Goal: Task Accomplishment & Management: Complete application form

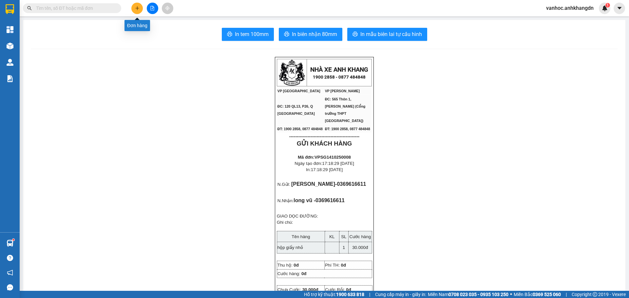
click at [135, 8] on button at bounding box center [136, 8] width 11 height 11
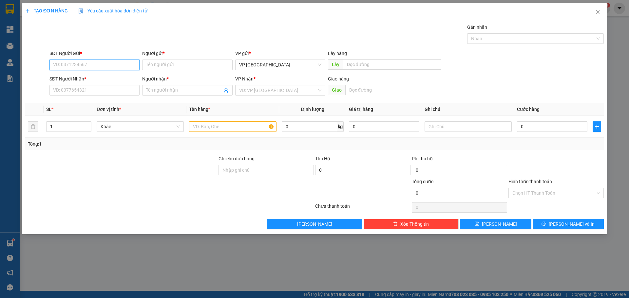
click at [104, 65] on input "SĐT Người Gửi *" at bounding box center [94, 65] width 90 height 10
click at [110, 90] on input "SĐT Người Nhận *" at bounding box center [94, 90] width 90 height 10
click at [162, 93] on input "Người nhận *" at bounding box center [184, 90] width 76 height 7
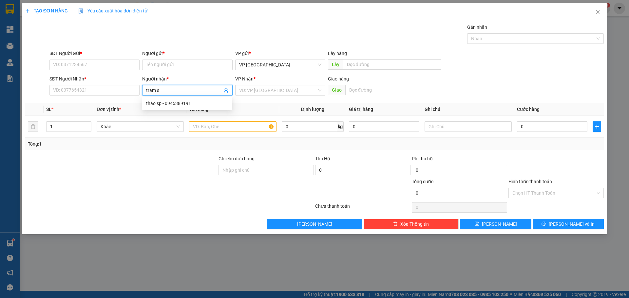
type input "tram sp"
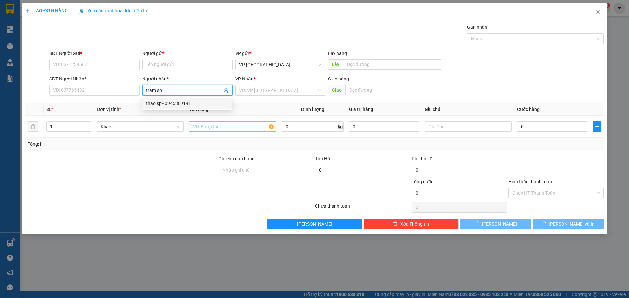
click at [173, 105] on div "thảo sp - 0945389191" at bounding box center [187, 103] width 82 height 7
type input "0945389191"
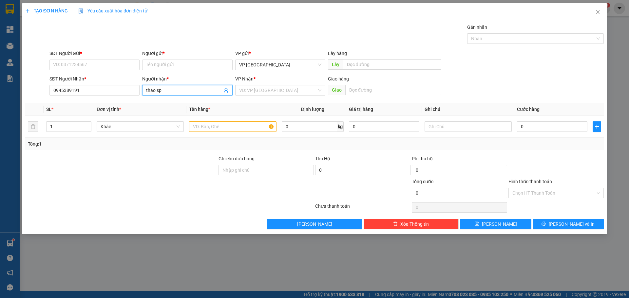
drag, startPoint x: 146, startPoint y: 92, endPoint x: 103, endPoint y: 97, distance: 43.2
click at [102, 97] on div "SĐT Người Nhận * 0945389191 Người nhận * thảo sp thảo sp VP Nhận * VD: VP Sài G…" at bounding box center [326, 86] width 557 height 23
type input "thảo sp"
click at [158, 63] on input "Người gửi *" at bounding box center [187, 65] width 90 height 10
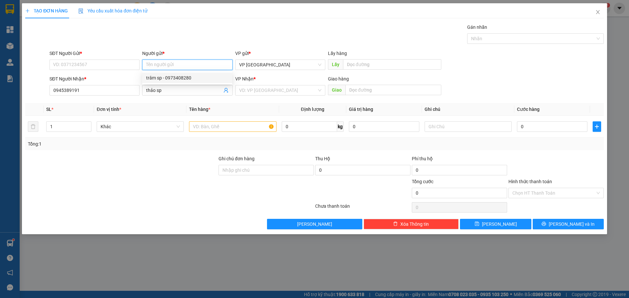
click at [177, 77] on div "trâm sp - 0973408280" at bounding box center [187, 77] width 82 height 7
type input "0973408280"
type input "trâm sp"
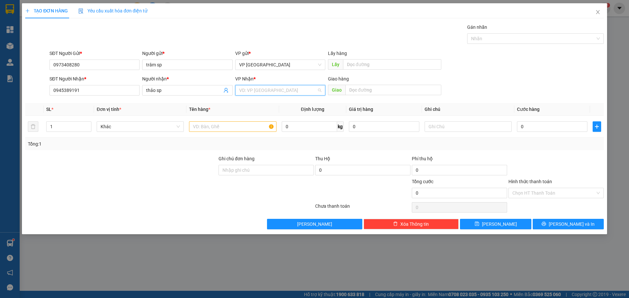
click at [293, 89] on input "search" at bounding box center [278, 91] width 78 height 10
click at [274, 125] on div "VP Cư Jút" at bounding box center [280, 124] width 82 height 7
click at [236, 129] on input "text" at bounding box center [232, 127] width 87 height 10
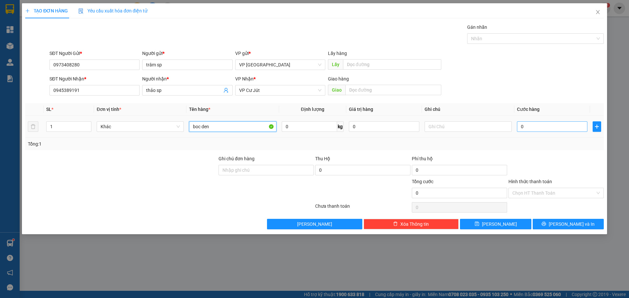
type input "boc den"
click at [551, 125] on input "0" at bounding box center [552, 127] width 70 height 10
type input "3"
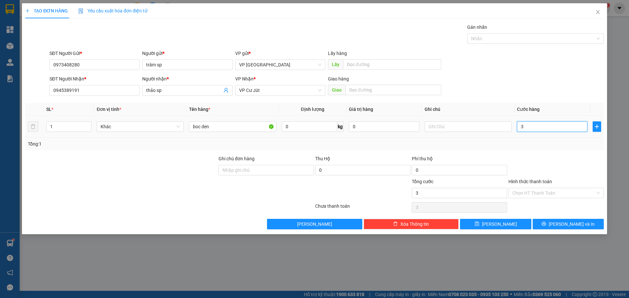
type input "30"
type input "300"
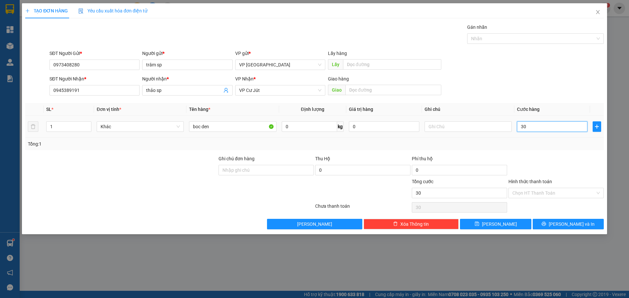
type input "300"
type input "3.000"
type input "30.000"
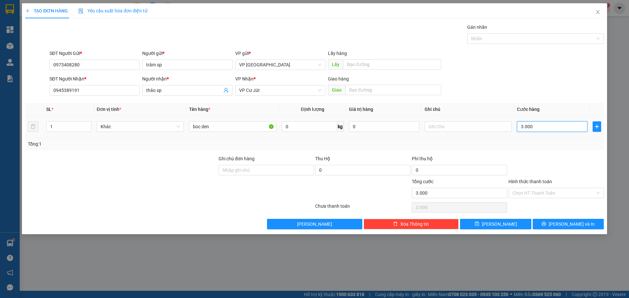
type input "30.000"
click at [516, 228] on button "[PERSON_NAME]" at bounding box center [495, 224] width 71 height 10
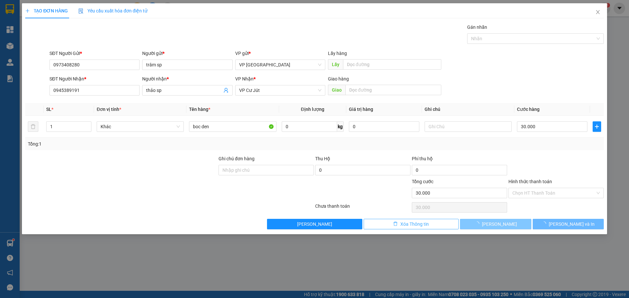
type input "0"
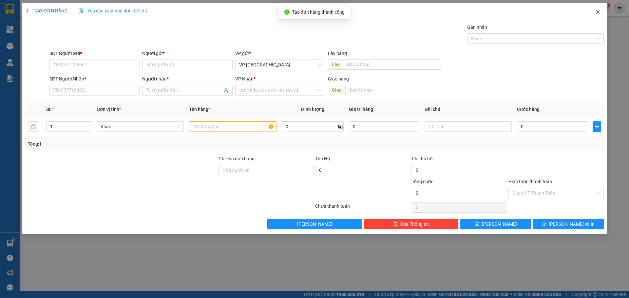
click at [598, 13] on icon "close" at bounding box center [597, 12] width 5 height 5
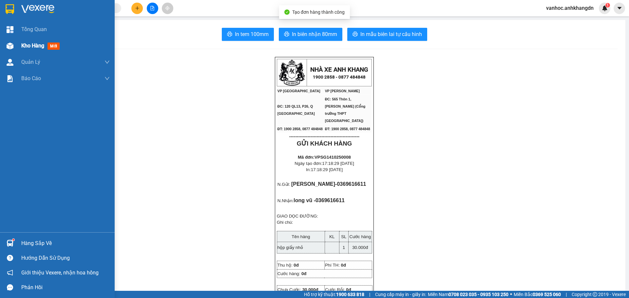
click at [26, 49] on div "Kho hàng mới" at bounding box center [41, 46] width 41 height 8
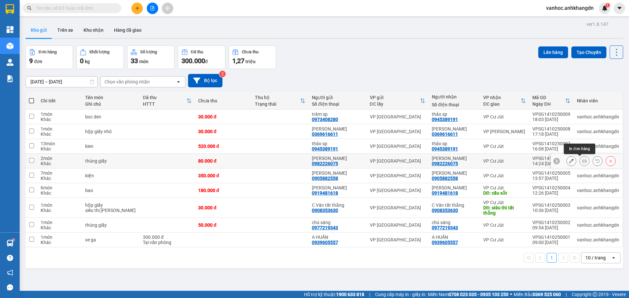
click at [582, 161] on icon at bounding box center [584, 161] width 5 height 5
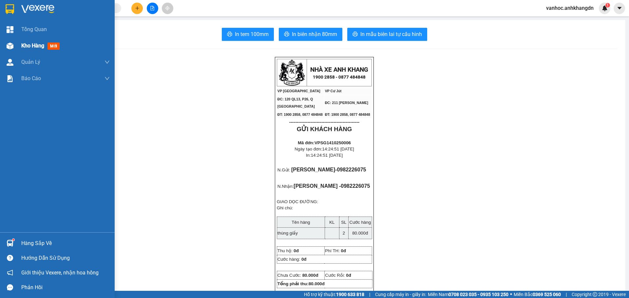
click at [10, 44] on img at bounding box center [10, 46] width 7 height 7
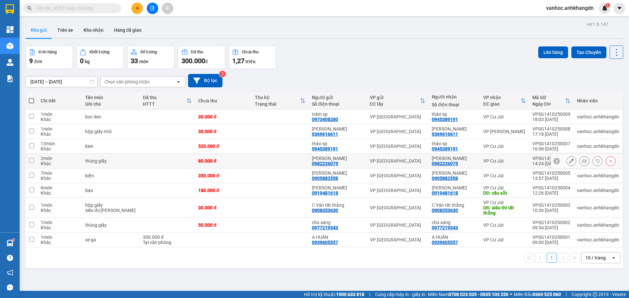
click at [569, 163] on icon at bounding box center [571, 161] width 5 height 5
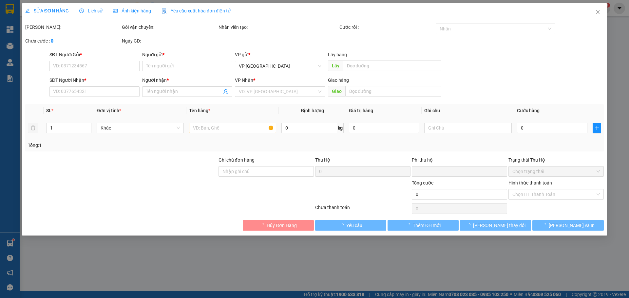
type input "0982226075"
type input "[PERSON_NAME]"
type input "0982226075"
type input "[PERSON_NAME]"
type input "0"
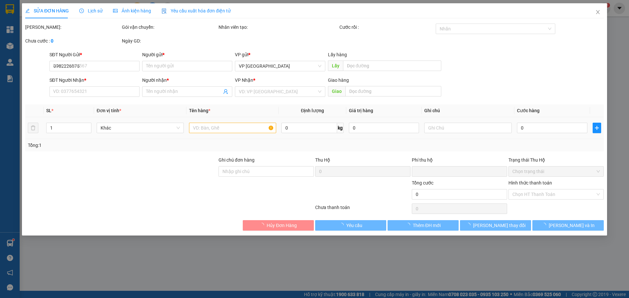
type input "80.000"
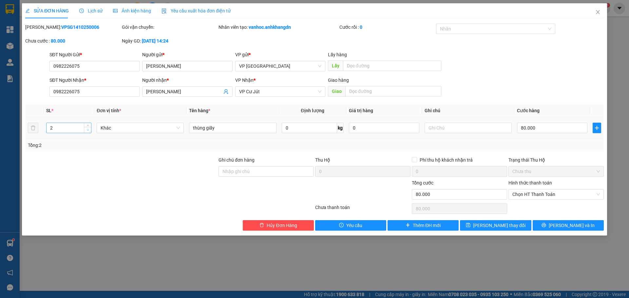
type input "1"
click at [87, 131] on icon "down" at bounding box center [88, 130] width 2 height 2
click at [544, 125] on input "80.000" at bounding box center [552, 128] width 70 height 10
type input "4"
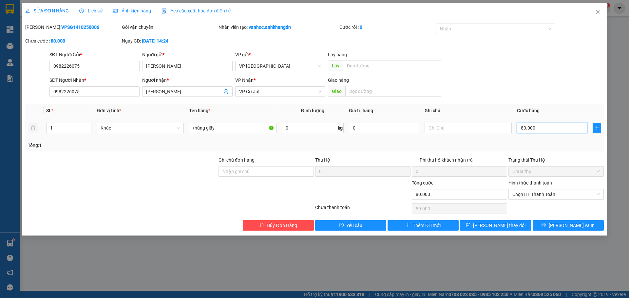
type input "4"
type input "40"
type input "400"
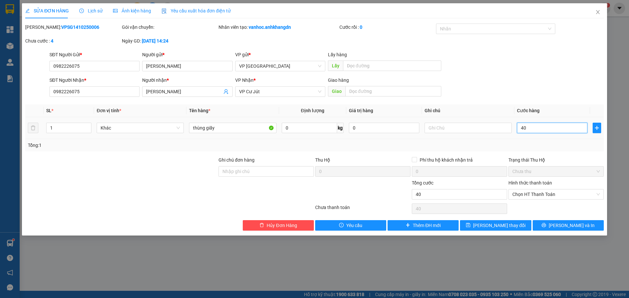
type input "400"
type input "4.000"
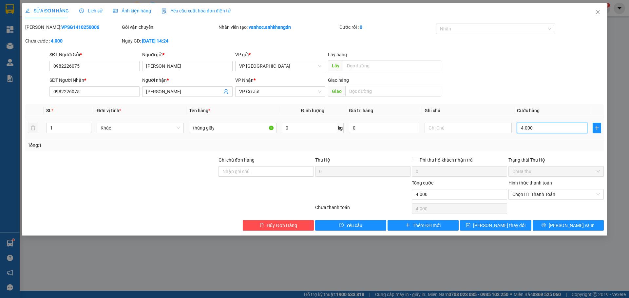
type input "40.000"
click at [567, 227] on span "[PERSON_NAME] và In" at bounding box center [572, 225] width 46 height 7
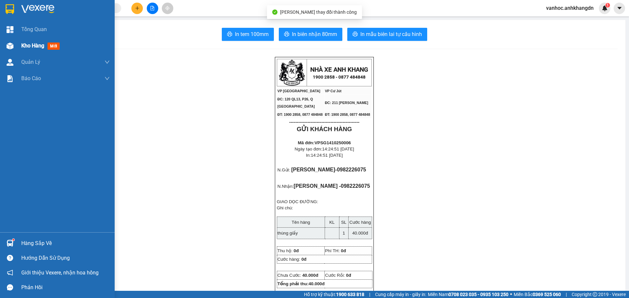
click at [28, 46] on span "Kho hàng" at bounding box center [32, 46] width 23 height 6
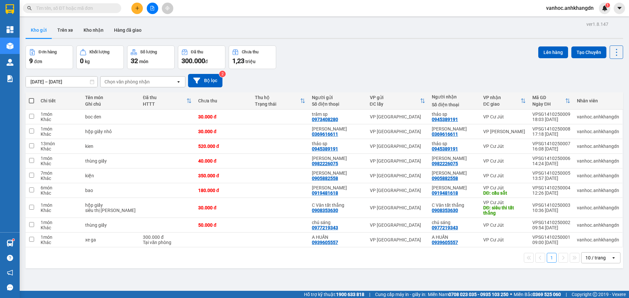
click at [142, 9] on button at bounding box center [136, 8] width 11 height 11
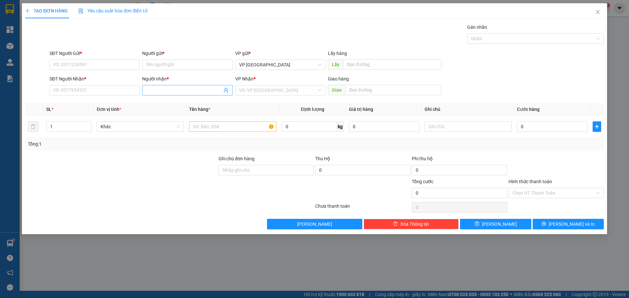
click at [165, 88] on input "Người nhận *" at bounding box center [184, 90] width 76 height 7
paste input "ánh"
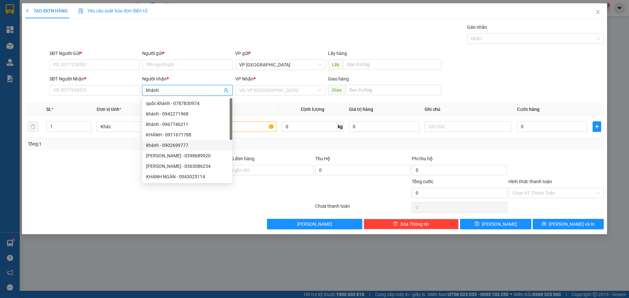
scroll to position [21, 0]
type input "khánh"
click at [72, 91] on input "SĐT Người Nhận *" at bounding box center [94, 90] width 90 height 10
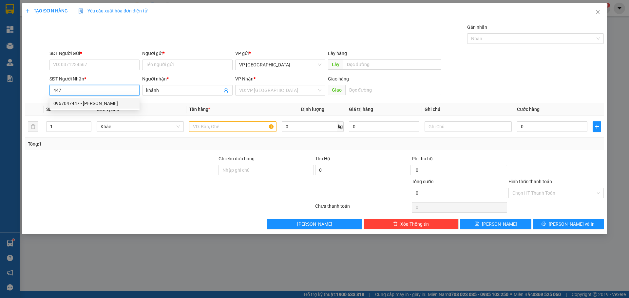
click at [88, 104] on div "0967047447 - [PERSON_NAME]" at bounding box center [94, 103] width 82 height 7
type input "0967047447"
type input "KHÁNH"
type input "30.000"
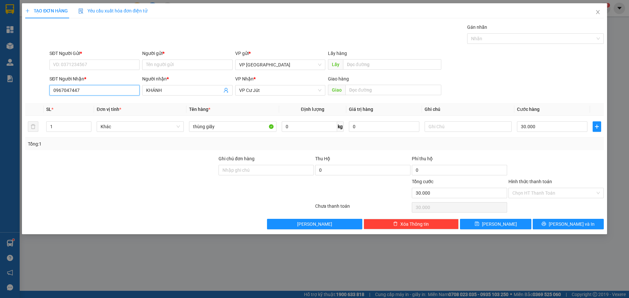
drag, startPoint x: 78, startPoint y: 89, endPoint x: 33, endPoint y: 97, distance: 45.2
click at [33, 97] on div "SĐT Người Nhận * 0967047447 0967047447 Người nhận * KHÁNH VP Nhận * VP Cư Jút G…" at bounding box center [315, 86] width 580 height 23
type input "0967047447"
click at [76, 61] on input "SĐT Người Gửi *" at bounding box center [94, 65] width 90 height 10
paste input "0967047447"
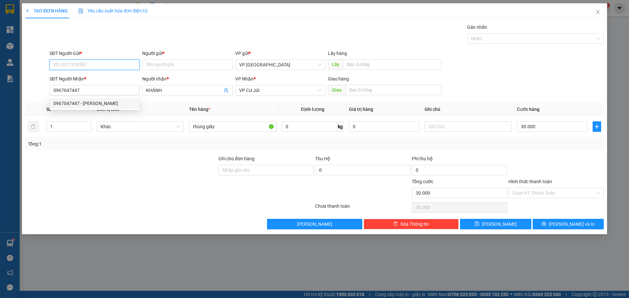
type input "0967047447"
click at [88, 75] on div "0967047447 - [PERSON_NAME]" at bounding box center [94, 77] width 82 height 7
type input "KHÁNH"
type input "0967047447"
click at [550, 119] on td "30.000" at bounding box center [552, 127] width 76 height 22
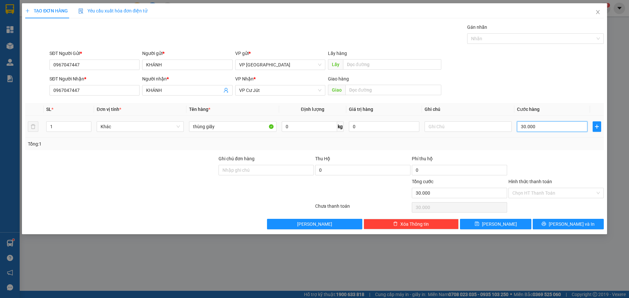
click at [547, 130] on input "30.000" at bounding box center [552, 127] width 70 height 10
type input "4"
type input "40"
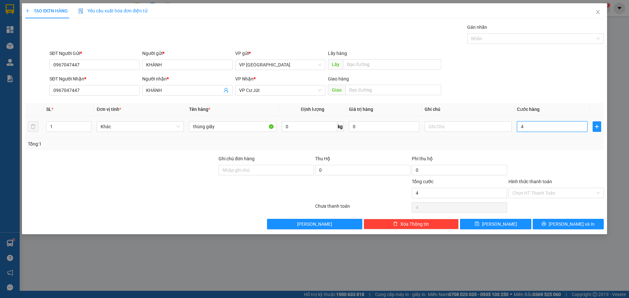
type input "40"
type input "400"
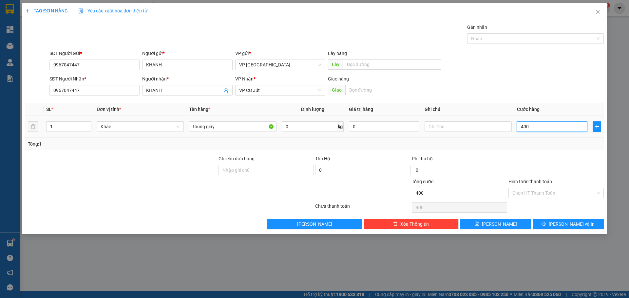
type input "4.000"
type input "40.000"
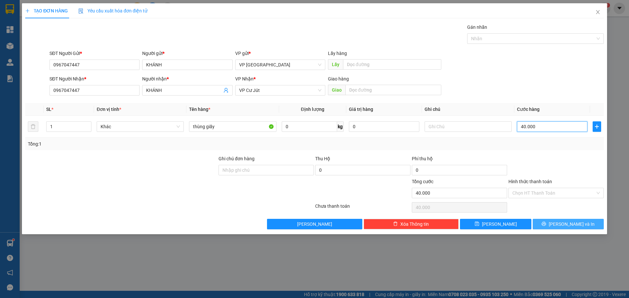
type input "40.000"
click at [561, 225] on button "[PERSON_NAME] và In" at bounding box center [568, 224] width 71 height 10
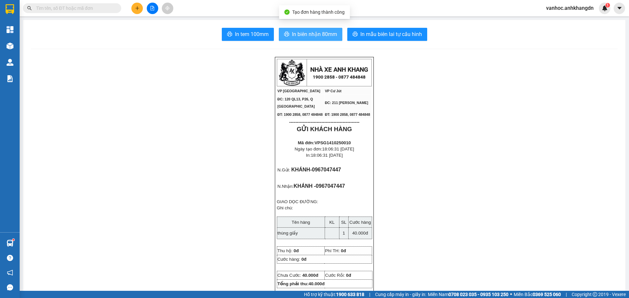
click at [296, 35] on span "In biên nhận 80mm" at bounding box center [314, 34] width 45 height 8
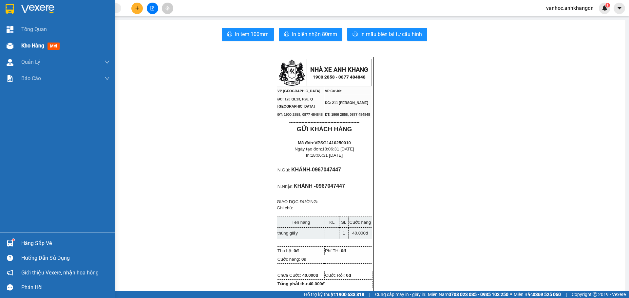
click at [26, 43] on span "Kho hàng" at bounding box center [32, 46] width 23 height 6
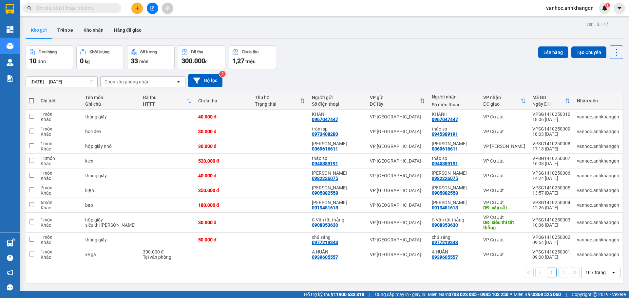
click at [30, 101] on span at bounding box center [31, 100] width 5 height 5
click at [31, 98] on input "checkbox" at bounding box center [31, 98] width 0 height 0
checkbox input "true"
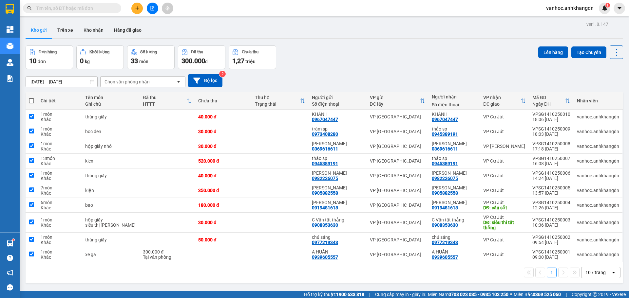
checkbox input "true"
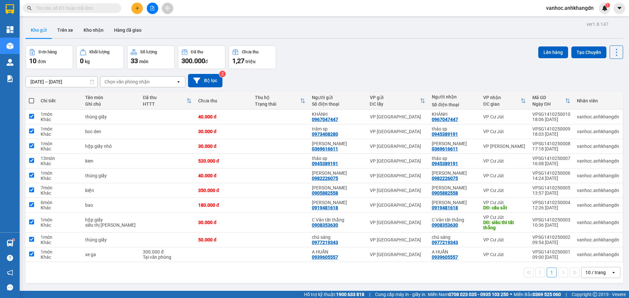
checkbox input "true"
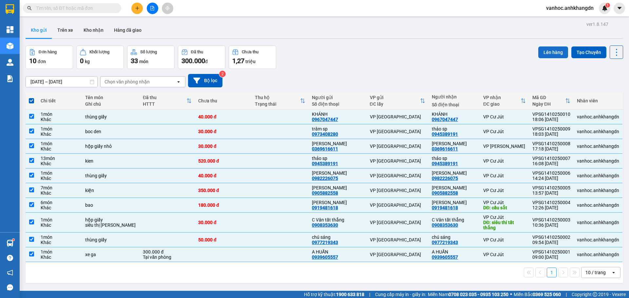
click at [552, 49] on button "Lên hàng" at bounding box center [553, 53] width 30 height 12
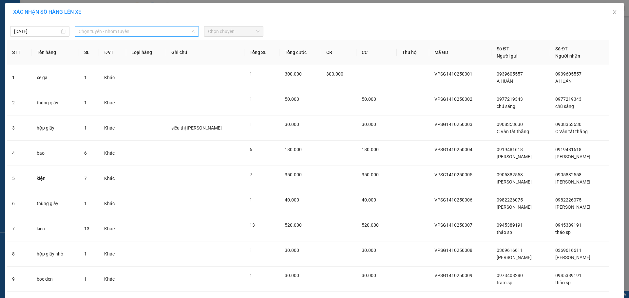
click at [118, 30] on span "Chọn tuyến - nhóm tuyến" at bounding box center [137, 32] width 116 height 10
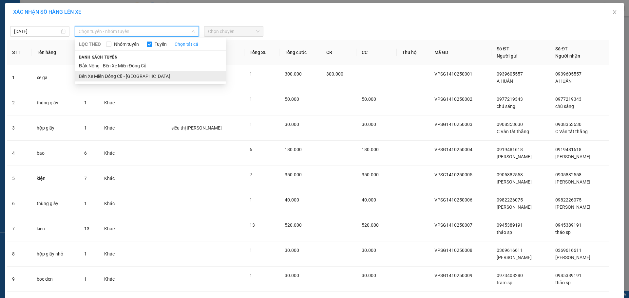
click at [113, 79] on li "Bến Xe Miền Đông Cũ - [GEOGRAPHIC_DATA]" at bounding box center [150, 76] width 151 height 10
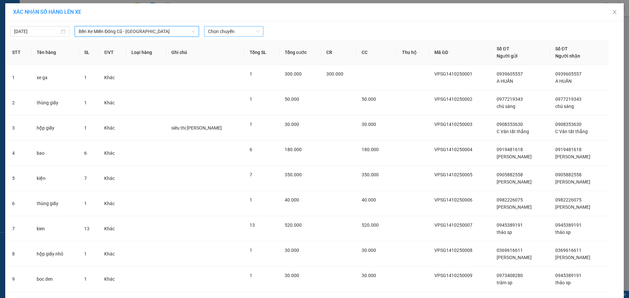
click at [212, 34] on span "Chọn chuyến" at bounding box center [233, 32] width 51 height 10
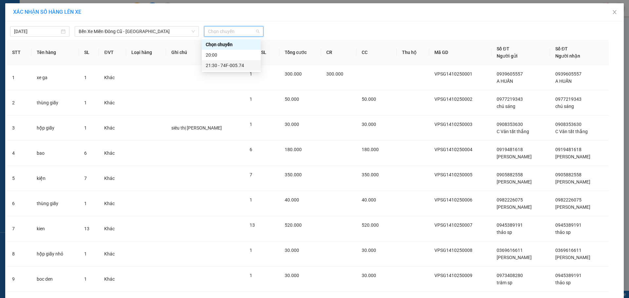
click at [217, 64] on div "21:30 - 74F-005.74" at bounding box center [231, 65] width 51 height 7
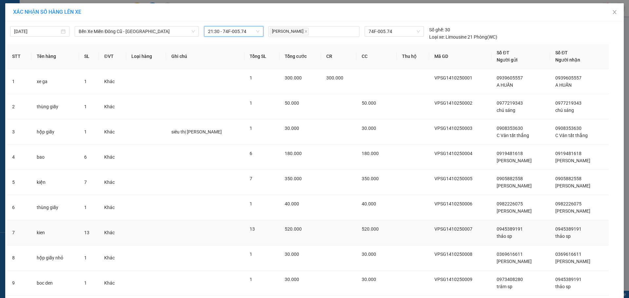
scroll to position [71, 0]
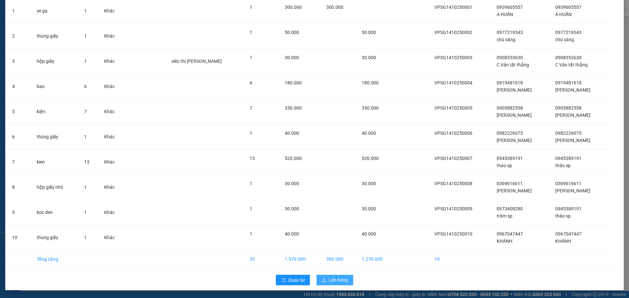
click at [329, 280] on span "Lên hàng" at bounding box center [338, 280] width 19 height 7
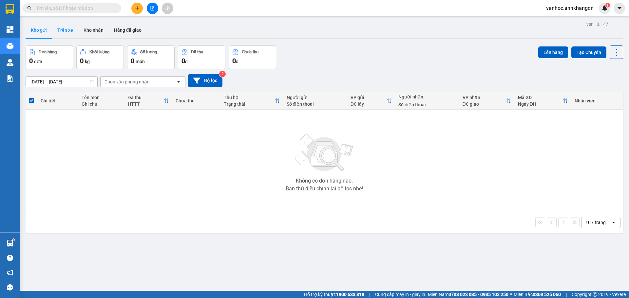
click at [59, 31] on button "Trên xe" at bounding box center [65, 30] width 26 height 16
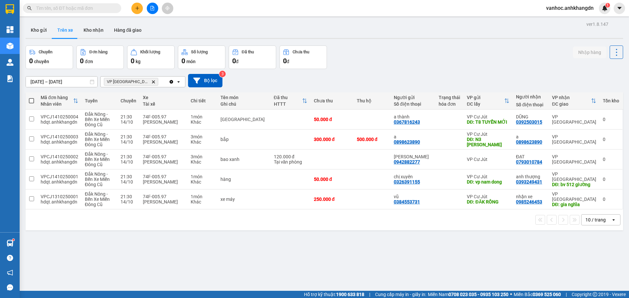
click at [151, 10] on icon "file-add" at bounding box center [152, 8] width 5 height 5
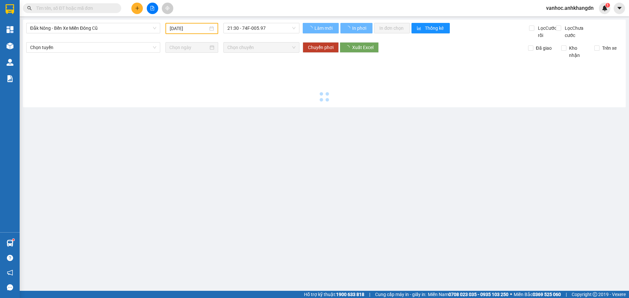
type input "[DATE]"
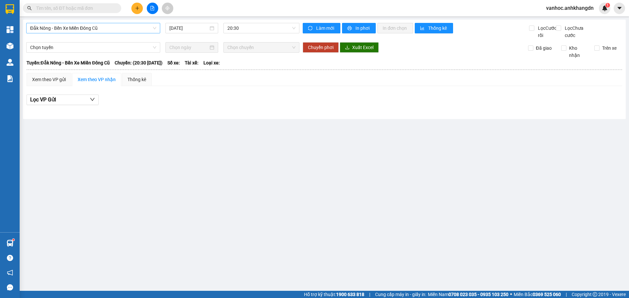
click at [135, 27] on span "Đắk Nông - Bến Xe Miền Đông Cũ" at bounding box center [93, 28] width 126 height 10
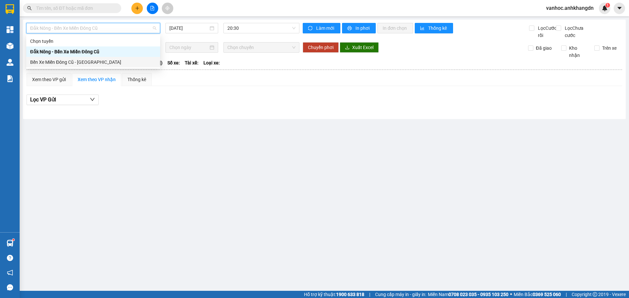
click at [108, 59] on div "Bến Xe Miền Đông Cũ - [GEOGRAPHIC_DATA]" at bounding box center [93, 62] width 126 height 7
type input "[DATE]"
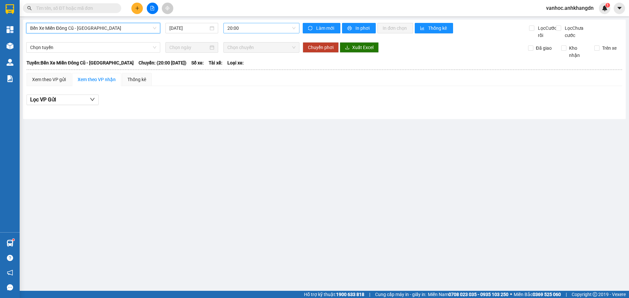
click at [246, 26] on span "20:00" at bounding box center [261, 28] width 68 height 10
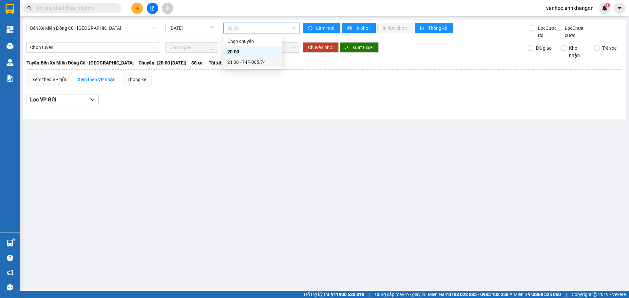
click at [243, 63] on div "21:30 - 74F-005.74" at bounding box center [252, 62] width 51 height 7
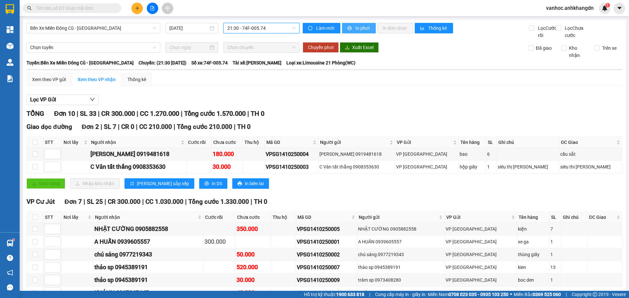
click at [348, 28] on icon "printer" at bounding box center [350, 28] width 4 height 4
click at [140, 11] on button at bounding box center [136, 8] width 11 height 11
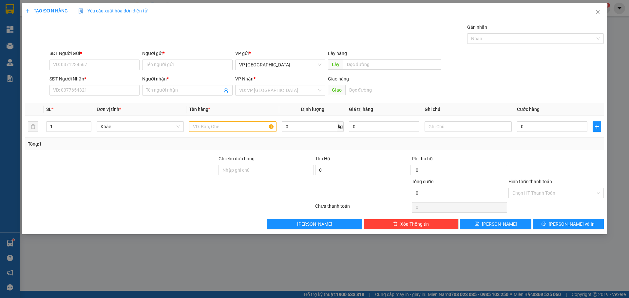
click at [106, 84] on div "SĐT Người Nhận *" at bounding box center [94, 80] width 90 height 10
click at [104, 89] on input "SĐT Người Nhận *" at bounding box center [94, 90] width 90 height 10
type input "0396550250"
click at [164, 91] on input "Người nhận *" at bounding box center [184, 90] width 76 height 7
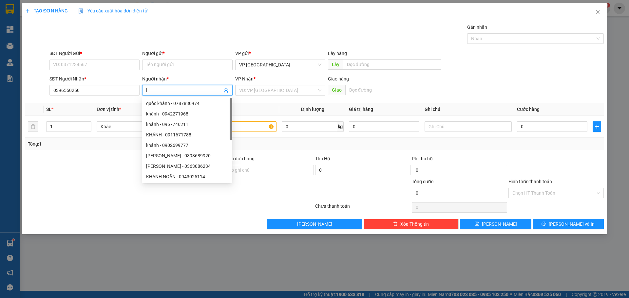
paste input "ý"
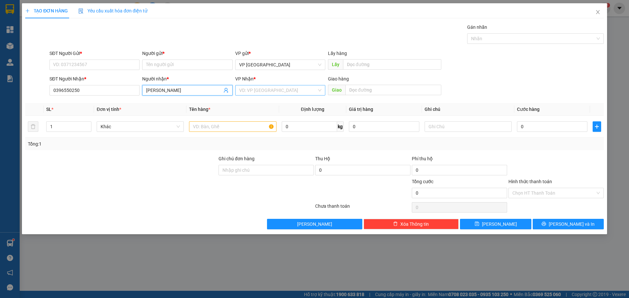
type input "[PERSON_NAME]"
click at [297, 86] on input "search" at bounding box center [278, 91] width 78 height 10
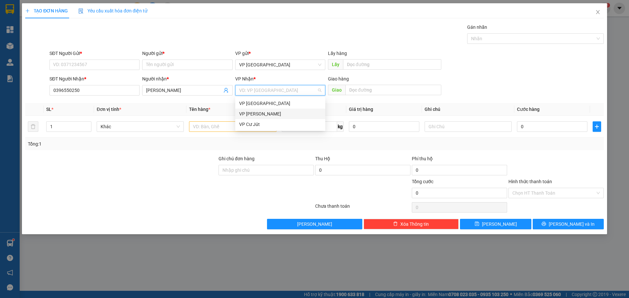
click at [261, 118] on div "VP [PERSON_NAME]" at bounding box center [280, 114] width 90 height 10
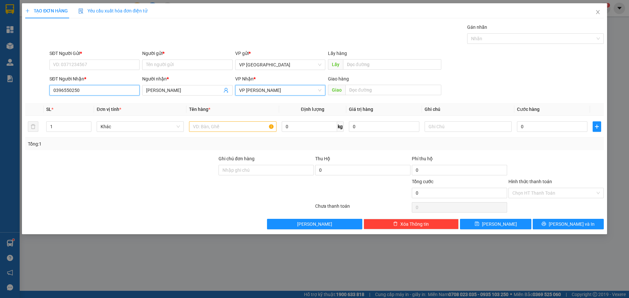
drag, startPoint x: 86, startPoint y: 90, endPoint x: 11, endPoint y: 91, distance: 75.0
click at [19, 91] on div "TẠO ĐƠN HÀNG Yêu cầu xuất hóa đơn điện tử Transit Pickup Surcharge Ids Transit …" at bounding box center [314, 149] width 629 height 298
click at [83, 61] on input "SĐT Người Gửi *" at bounding box center [94, 65] width 90 height 10
paste input "0396550250"
type input "0396550250"
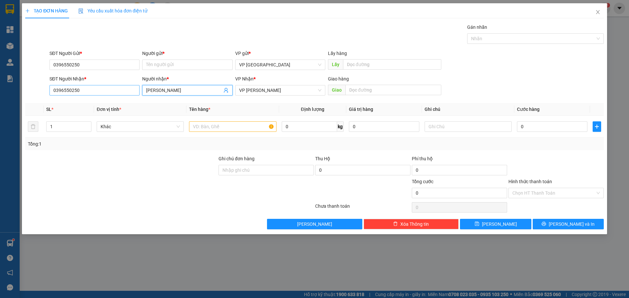
drag, startPoint x: 164, startPoint y: 88, endPoint x: 123, endPoint y: 90, distance: 41.0
click at [124, 90] on div "SĐT Người Nhận * 0396550250 Người nhận * lý nam lý nam VP Nhận * VP [PERSON_NAM…" at bounding box center [326, 86] width 557 height 23
click at [162, 63] on input "Người gửi *" at bounding box center [187, 65] width 90 height 10
paste input "[PERSON_NAME]"
type input "[PERSON_NAME]"
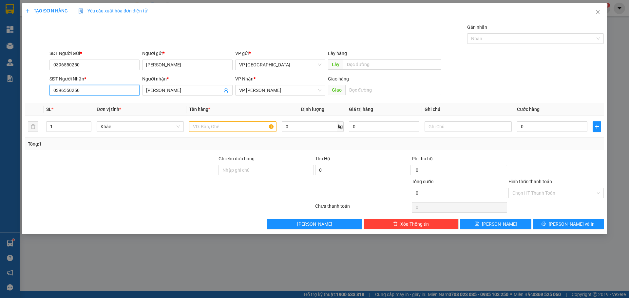
click at [86, 92] on input "0396550250" at bounding box center [94, 90] width 90 height 10
type input "0396550252"
click at [88, 60] on input "0396550250" at bounding box center [94, 65] width 90 height 10
type input "0396550252"
click at [248, 130] on input "text" at bounding box center [232, 127] width 87 height 10
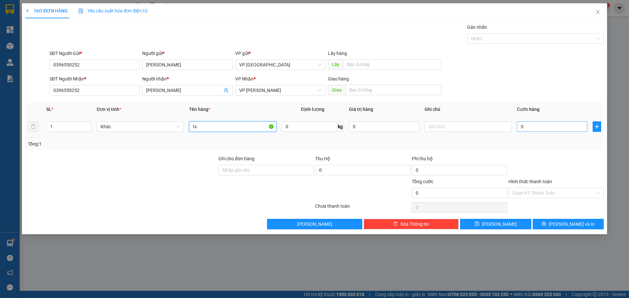
type input "tx"
click at [550, 124] on input "0" at bounding box center [552, 127] width 70 height 10
type input "6"
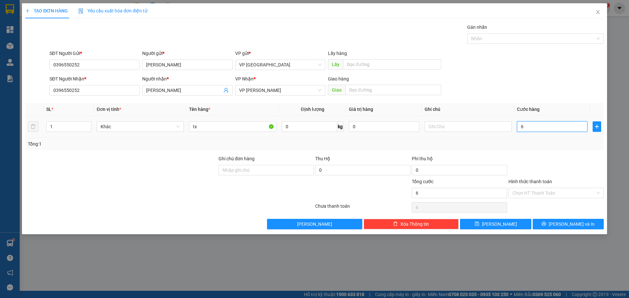
type input "60"
type input "600"
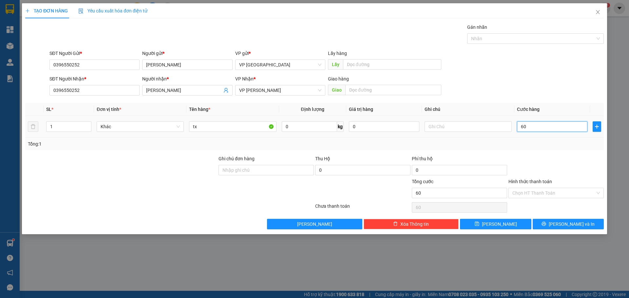
type input "600"
type input "6.000"
type input "60.000"
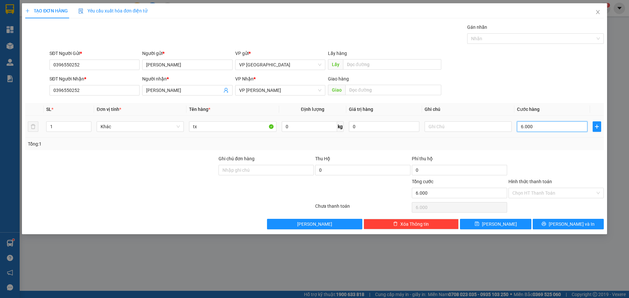
type input "60.000"
click at [557, 195] on input "Hình thức thanh toán" at bounding box center [553, 193] width 83 height 10
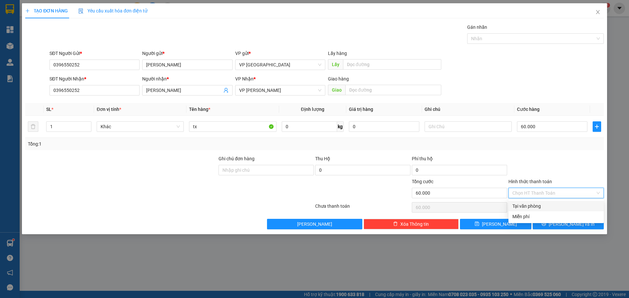
click at [531, 206] on div "Tại văn phòng" at bounding box center [555, 206] width 87 height 7
type input "0"
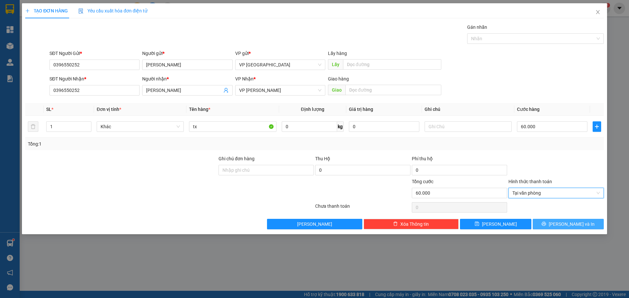
click at [561, 225] on button "[PERSON_NAME] và In" at bounding box center [568, 224] width 71 height 10
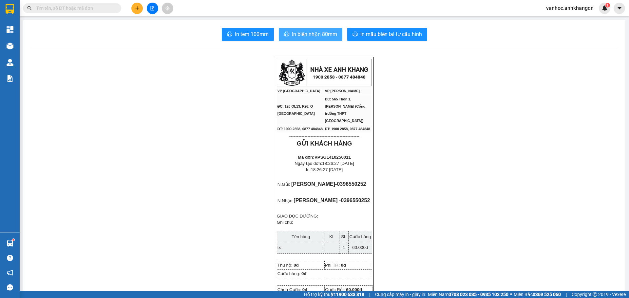
click at [306, 34] on span "In biên nhận 80mm" at bounding box center [314, 34] width 45 height 8
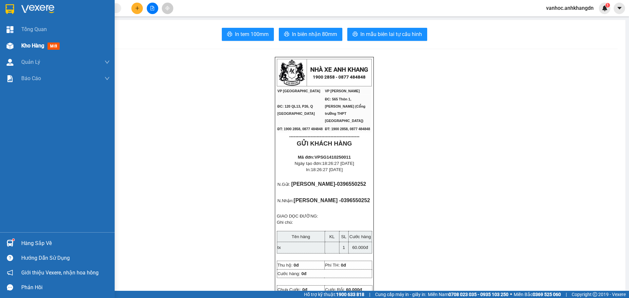
click at [28, 41] on div "Kho hàng mới" at bounding box center [65, 46] width 88 height 16
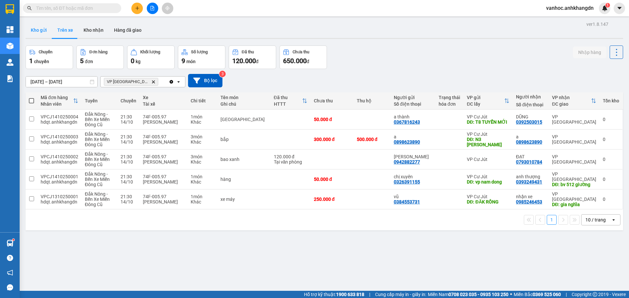
click at [36, 31] on button "Kho gửi" at bounding box center [39, 30] width 27 height 16
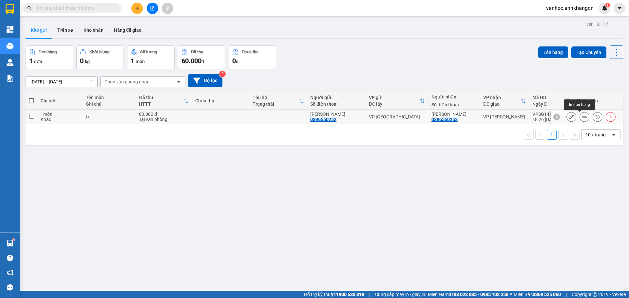
click at [582, 117] on icon at bounding box center [584, 117] width 5 height 5
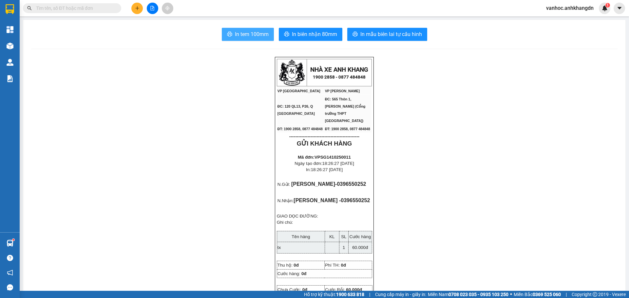
click at [245, 33] on span "In tem 100mm" at bounding box center [252, 34] width 34 height 8
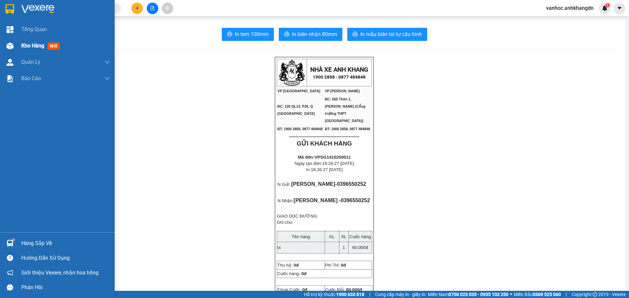
click at [35, 51] on div "Kho hàng mới" at bounding box center [65, 46] width 88 height 16
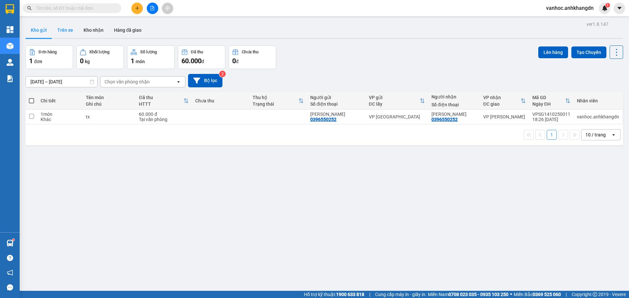
click at [63, 28] on button "Trên xe" at bounding box center [65, 30] width 26 height 16
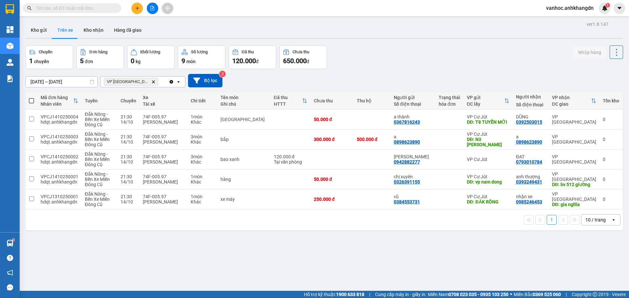
click at [167, 82] on div "VP [GEOGRAPHIC_DATA] Delete" at bounding box center [135, 82] width 68 height 10
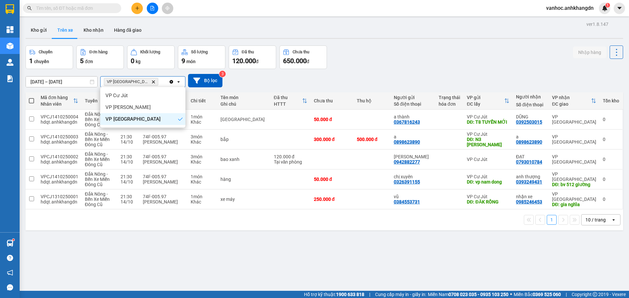
click at [169, 82] on icon "Clear all" at bounding box center [171, 81] width 5 height 5
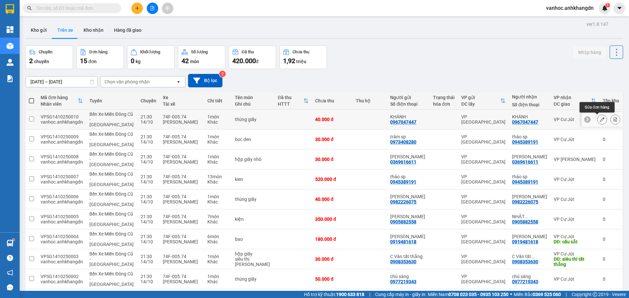
click at [600, 121] on icon at bounding box center [602, 119] width 5 height 5
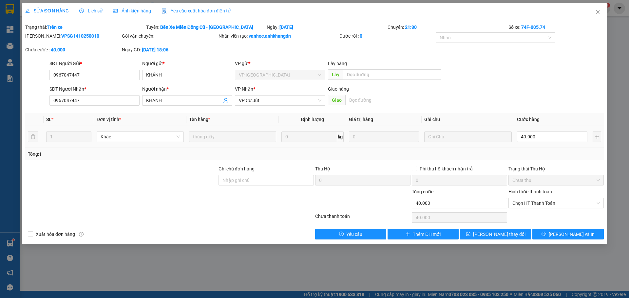
type input "0967047447"
type input "KHÁNH"
type input "0967047447"
type input "KHÁNH"
type input "0"
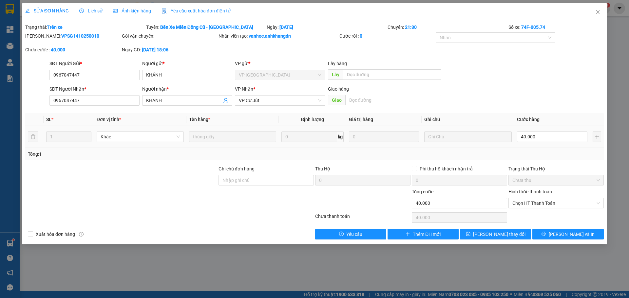
type input "40.000"
click at [565, 236] on span "[PERSON_NAME] và In" at bounding box center [572, 234] width 46 height 7
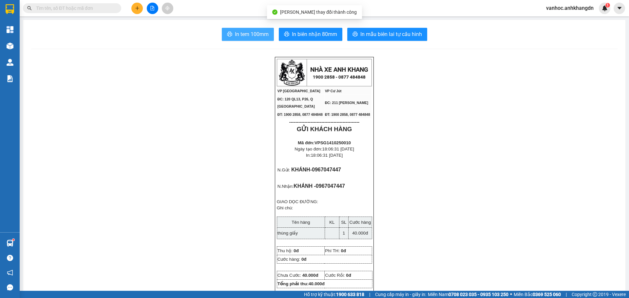
click at [236, 37] on span "In tem 100mm" at bounding box center [252, 34] width 34 height 8
click at [134, 8] on button at bounding box center [136, 8] width 11 height 11
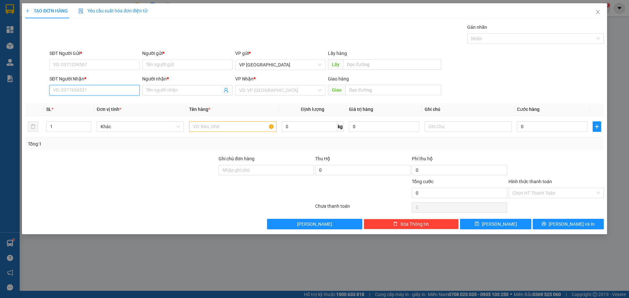
click at [96, 90] on input "SĐT Người Nhận *" at bounding box center [94, 90] width 90 height 10
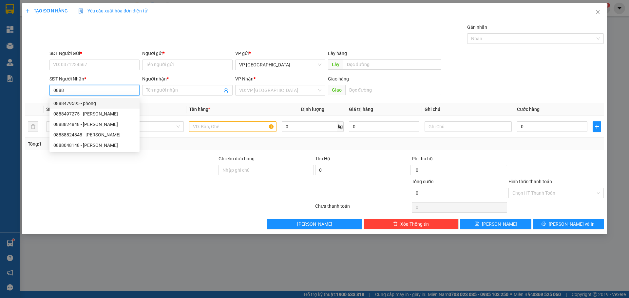
click at [103, 100] on div "0888479595 - phong" at bounding box center [94, 103] width 82 height 7
type input "0888479595"
type input "phong"
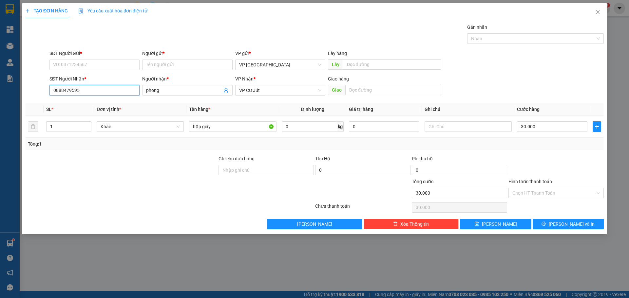
type input "30.000"
drag, startPoint x: 82, startPoint y: 93, endPoint x: 0, endPoint y: 92, distance: 81.9
click at [0, 92] on div "TẠO ĐƠN HÀNG Yêu cầu xuất hóa đơn điện tử Transit Pickup Surcharge Ids Transit …" at bounding box center [314, 149] width 629 height 298
type input "0888479595"
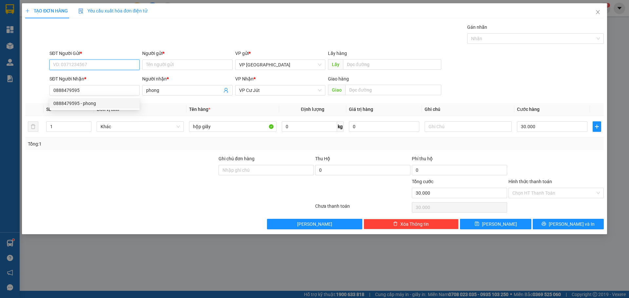
click at [85, 62] on input "SĐT Người Gửi *" at bounding box center [94, 65] width 90 height 10
paste input "0888479595"
drag, startPoint x: 104, startPoint y: 61, endPoint x: 104, endPoint y: 65, distance: 3.9
click at [104, 61] on input "0888479595" at bounding box center [94, 65] width 90 height 10
type input "0888479595"
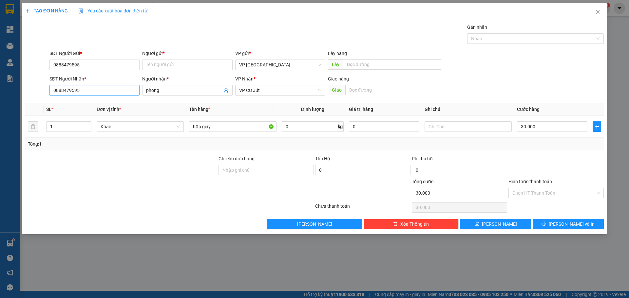
drag, startPoint x: 167, startPoint y: 94, endPoint x: 129, endPoint y: 92, distance: 37.7
click at [129, 92] on div "SĐT Người Nhận * 0888479595 Người nhận * phong VP Nhận * VP Cư Jút Giao hàng Gi…" at bounding box center [326, 86] width 557 height 23
click at [170, 69] on input "Người gửi *" at bounding box center [187, 65] width 90 height 10
paste input "phong"
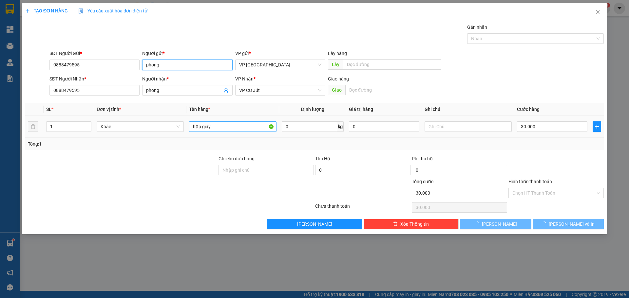
type input "phong"
drag, startPoint x: 217, startPoint y: 127, endPoint x: 160, endPoint y: 128, distance: 56.4
click at [172, 128] on tr "1 Khác hộp giấy 0 kg 0 30.000" at bounding box center [314, 127] width 579 height 22
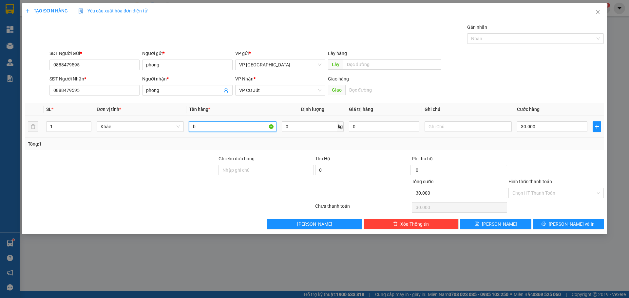
paste input "ọ"
paste input "ô"
paste input "ồ"
type input "bọc hồng"
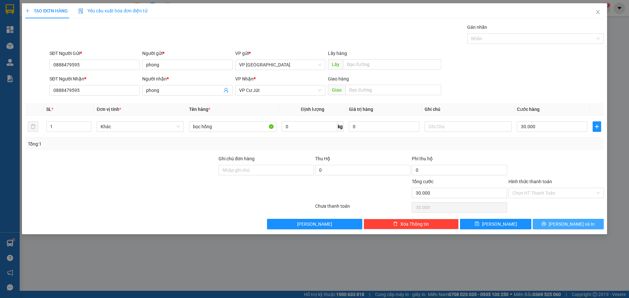
click at [566, 222] on span "[PERSON_NAME] và In" at bounding box center [572, 224] width 46 height 7
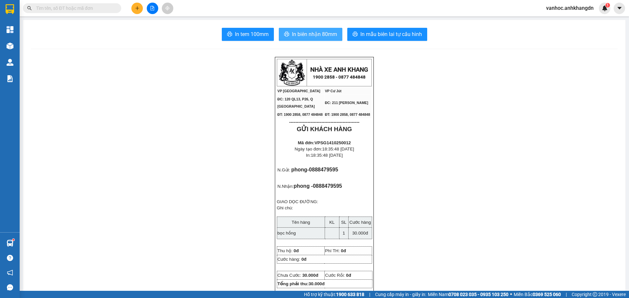
click at [293, 33] on span "In biên nhận 80mm" at bounding box center [314, 34] width 45 height 8
click at [260, 34] on span "In tem 100mm" at bounding box center [252, 34] width 34 height 8
click at [101, 9] on input "text" at bounding box center [74, 8] width 77 height 7
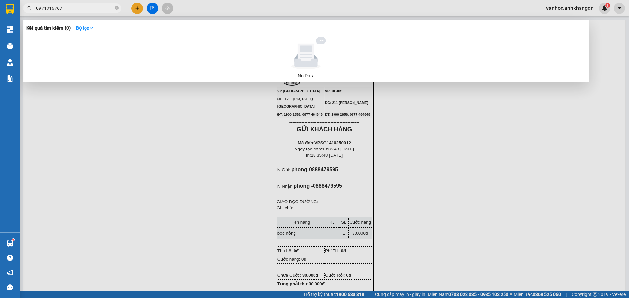
click at [43, 8] on input "0971316767" at bounding box center [74, 8] width 77 height 7
type input "0941316767"
click at [166, 133] on div at bounding box center [314, 149] width 629 height 298
